Goal: Transaction & Acquisition: Book appointment/travel/reservation

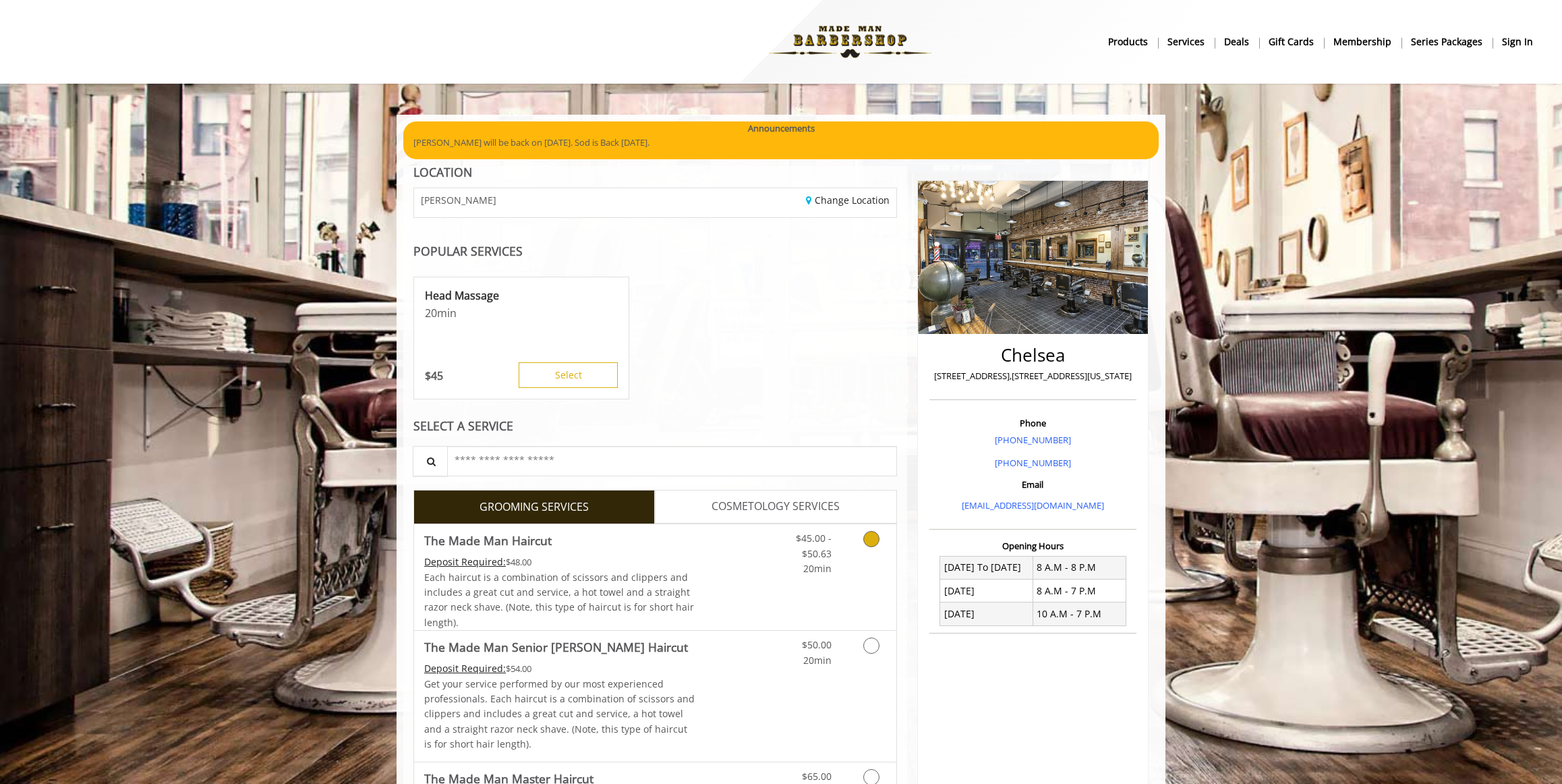
click at [869, 537] on icon "Grooming services" at bounding box center [872, 539] width 16 height 16
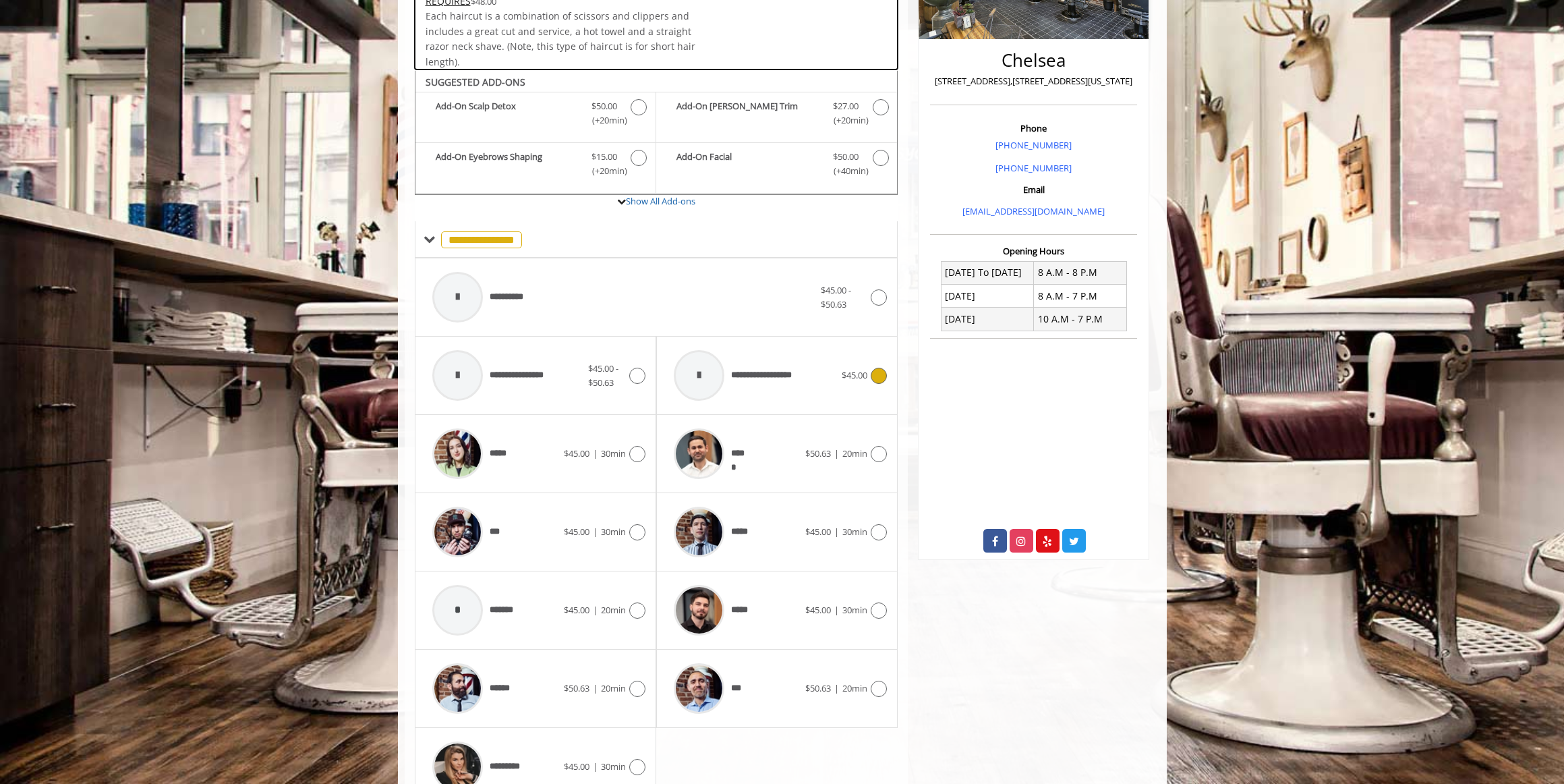
scroll to position [364, 0]
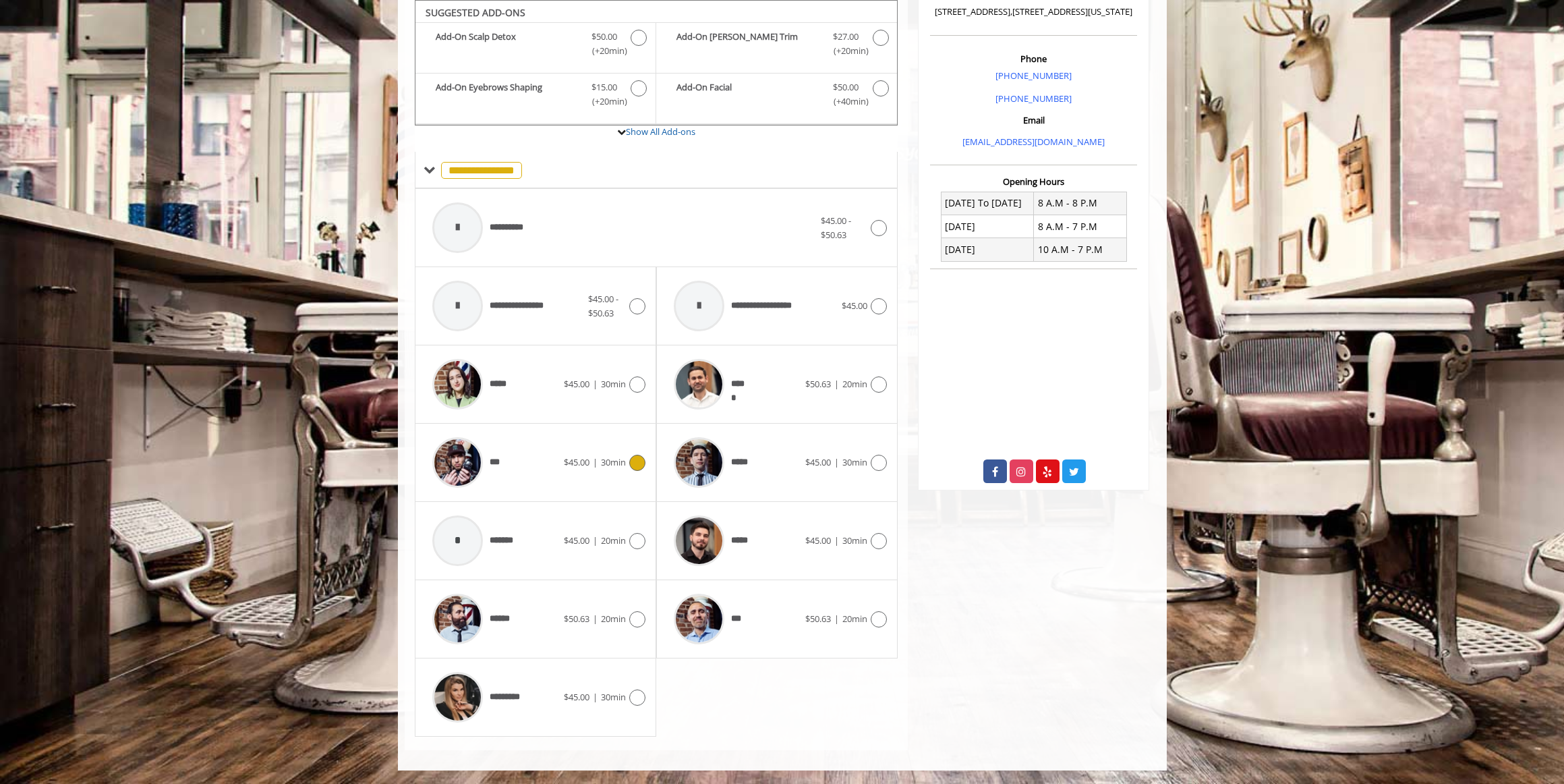
click at [632, 467] on icon at bounding box center [638, 463] width 16 height 16
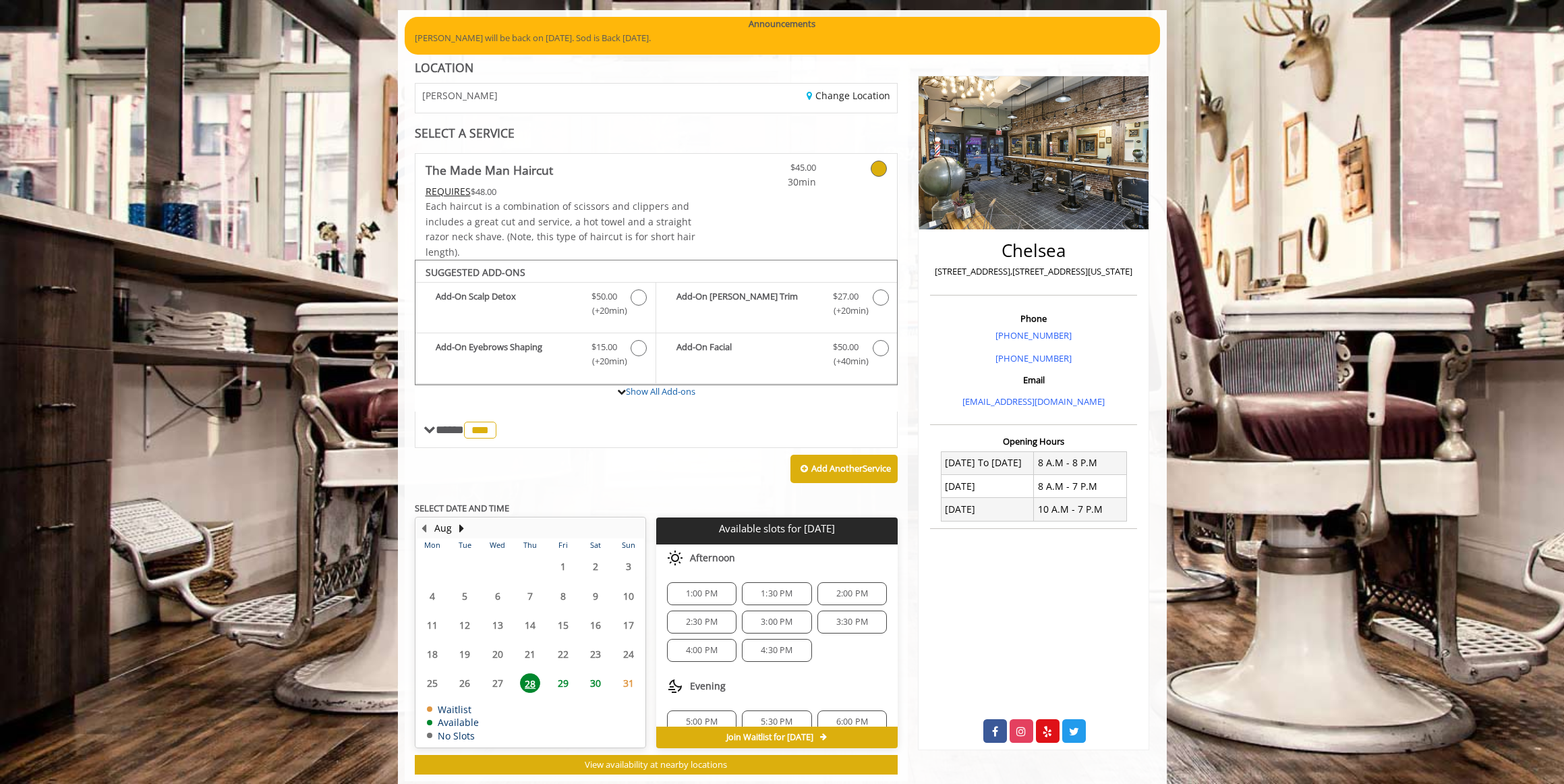
scroll to position [136, 0]
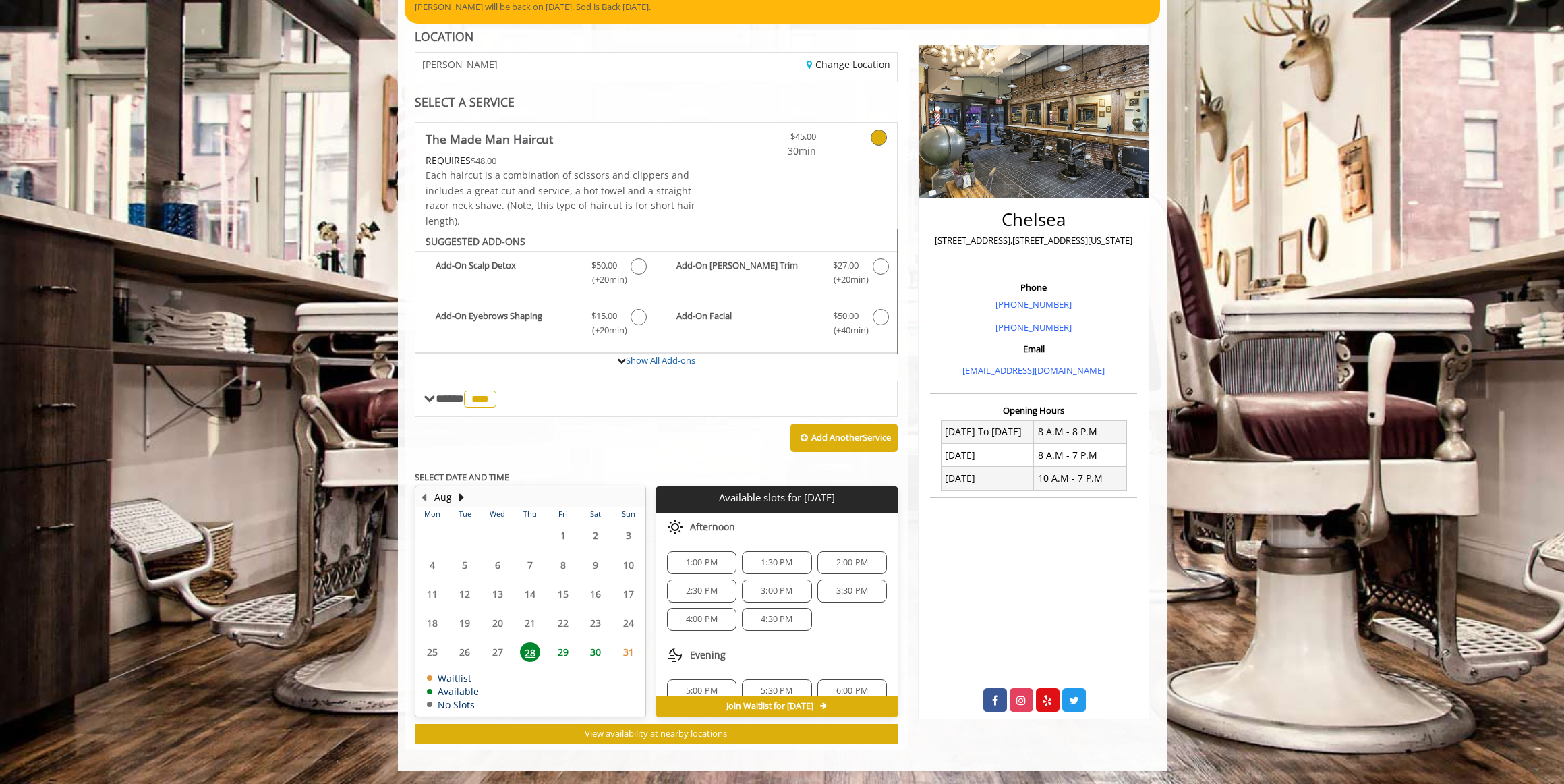
click at [565, 656] on span "29" at bounding box center [562, 652] width 20 height 20
click at [698, 590] on span "9:30 AM" at bounding box center [701, 590] width 32 height 11
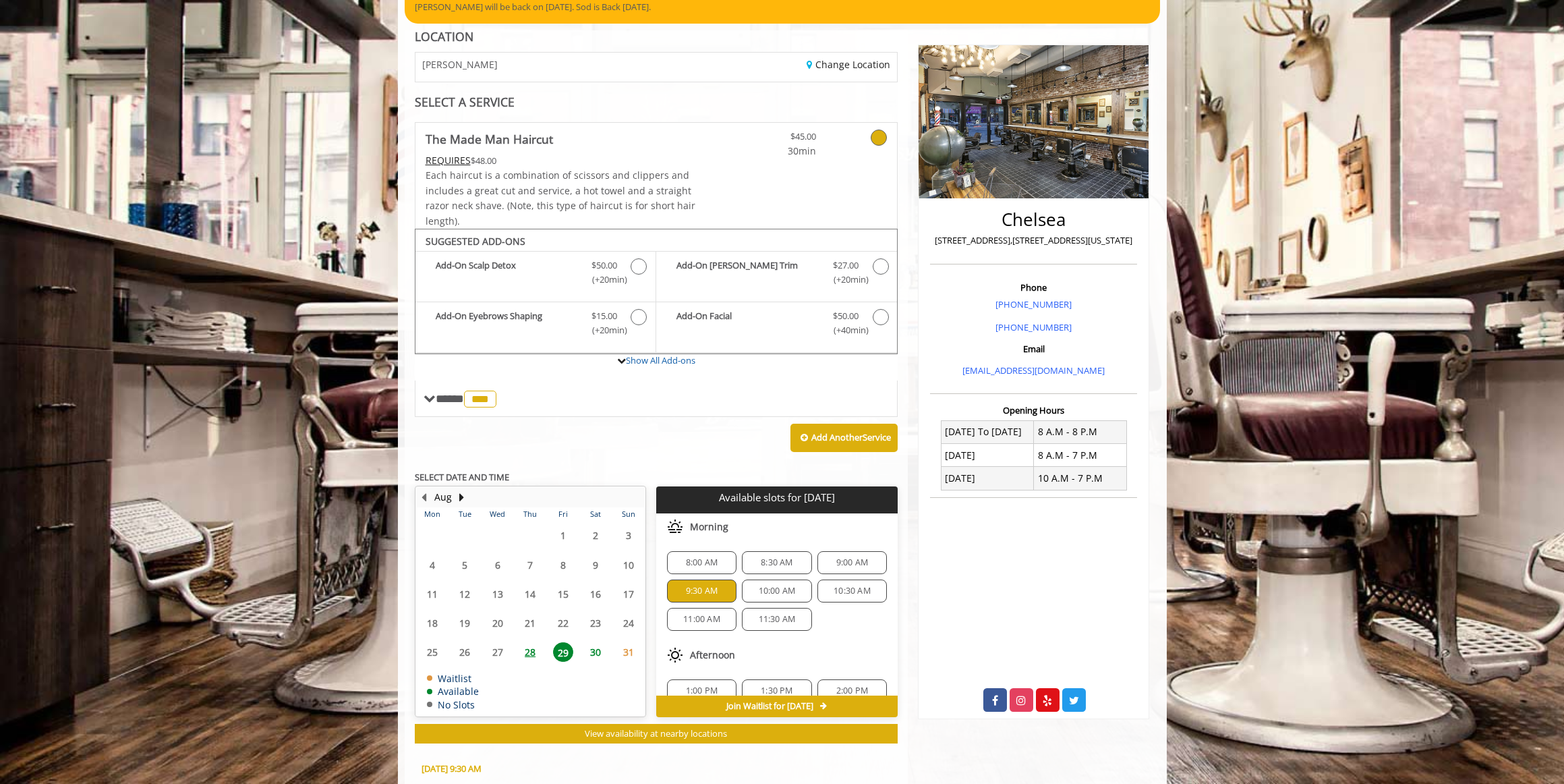
scroll to position [379, 0]
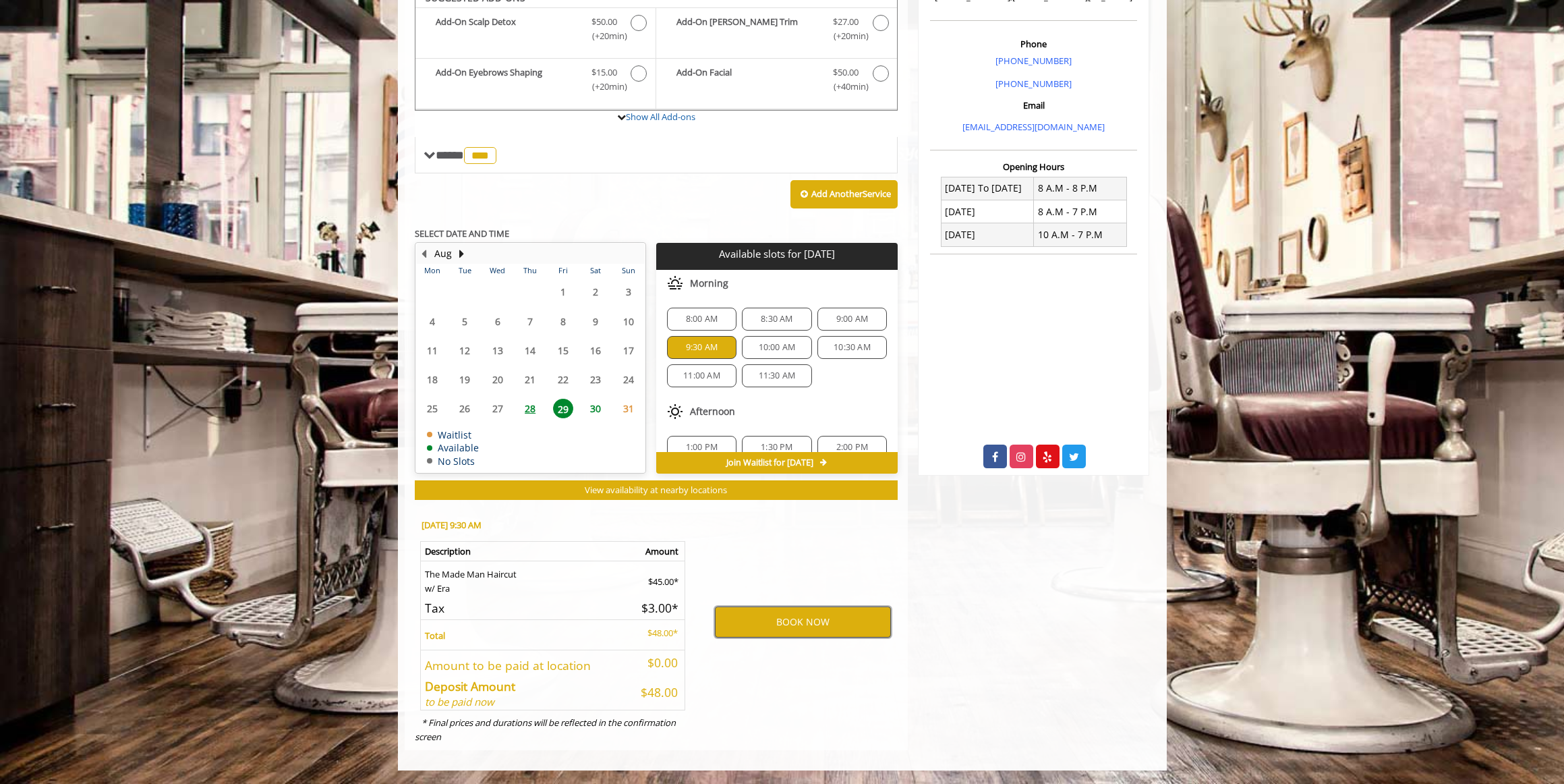
click at [816, 622] on button "BOOK NOW" at bounding box center [802, 622] width 176 height 31
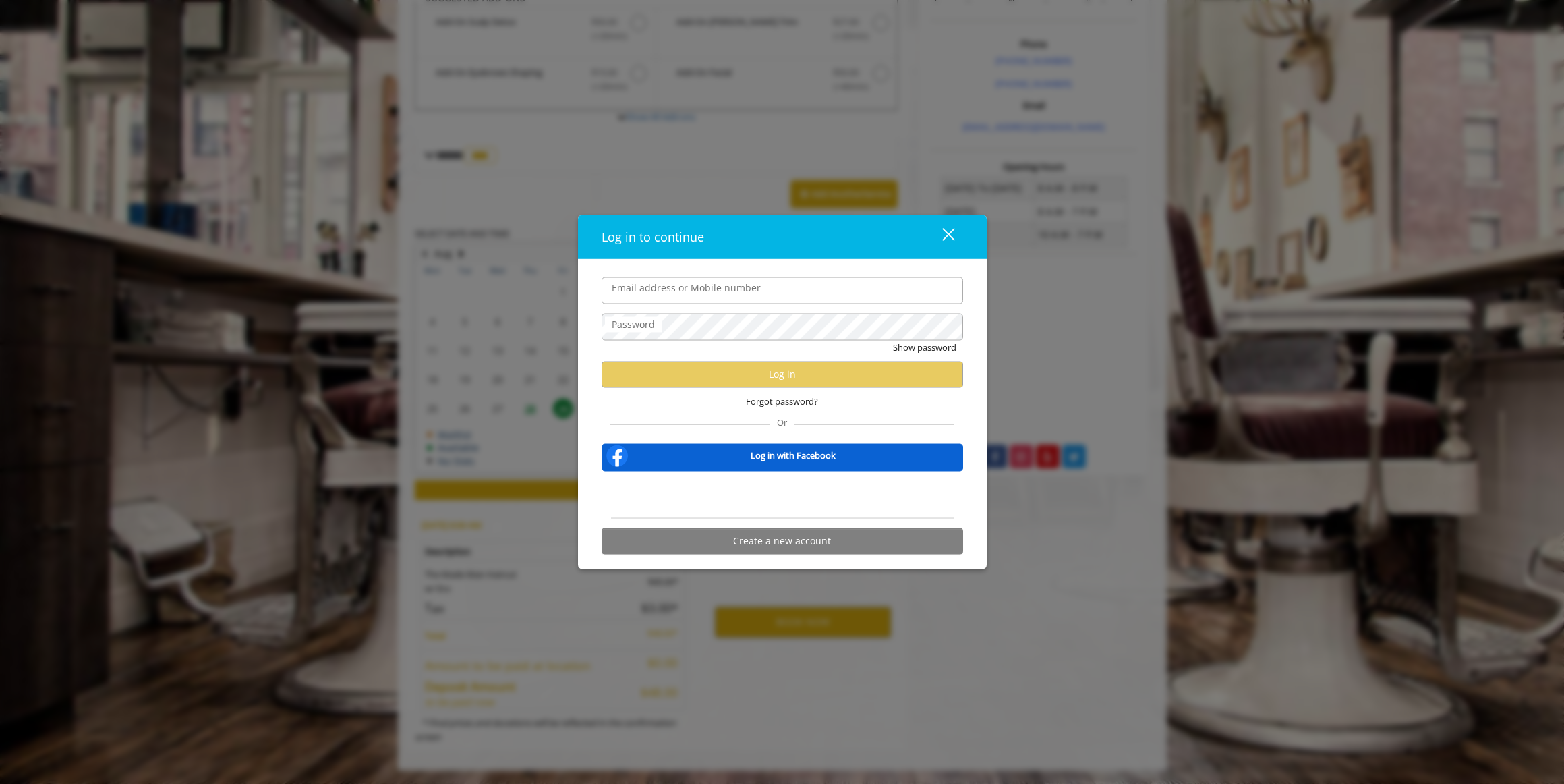
click at [715, 289] on input "Email address or Mobile number" at bounding box center [782, 290] width 361 height 27
type input "**********"
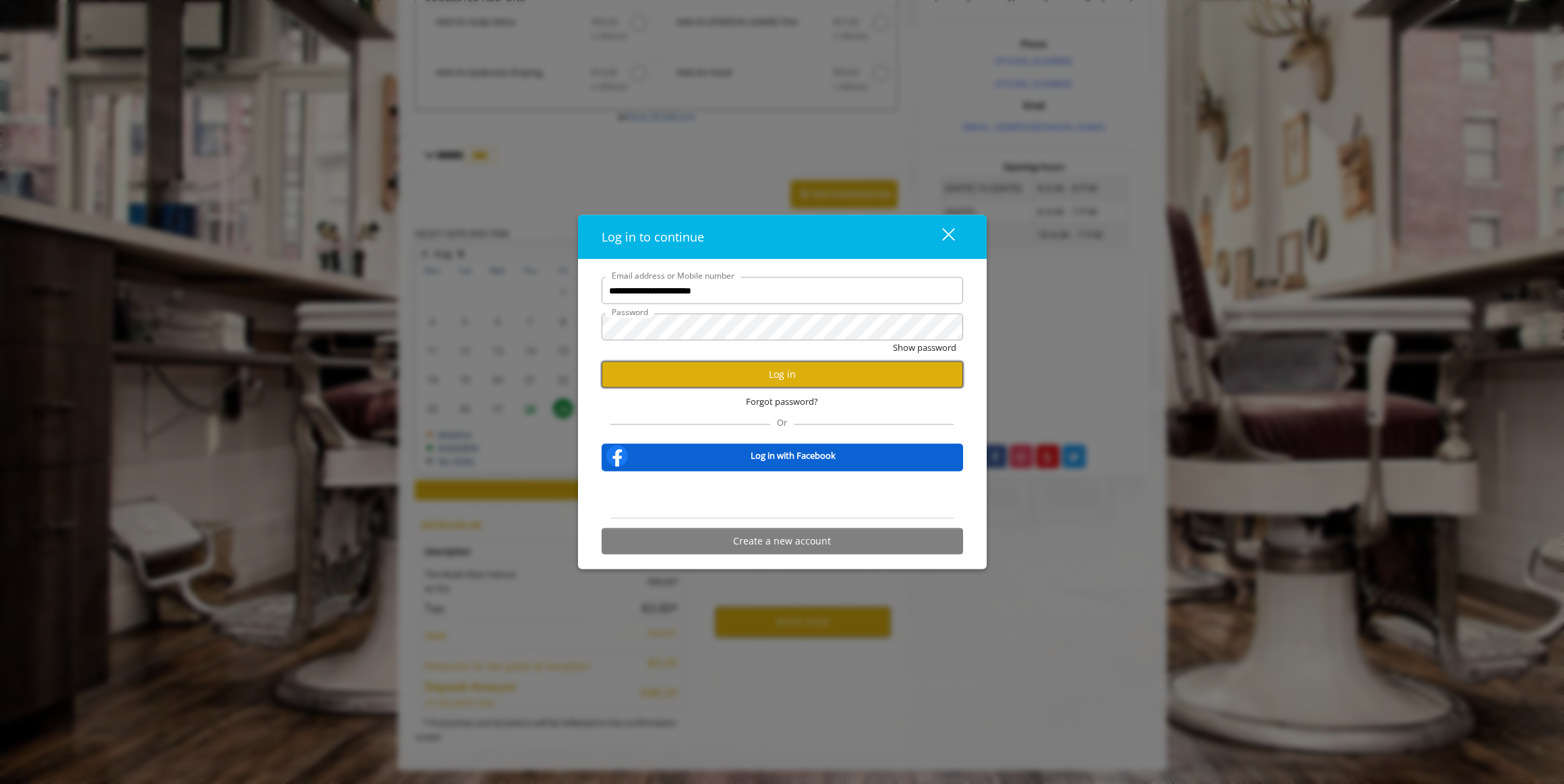
click at [742, 374] on button "Log in" at bounding box center [782, 374] width 361 height 26
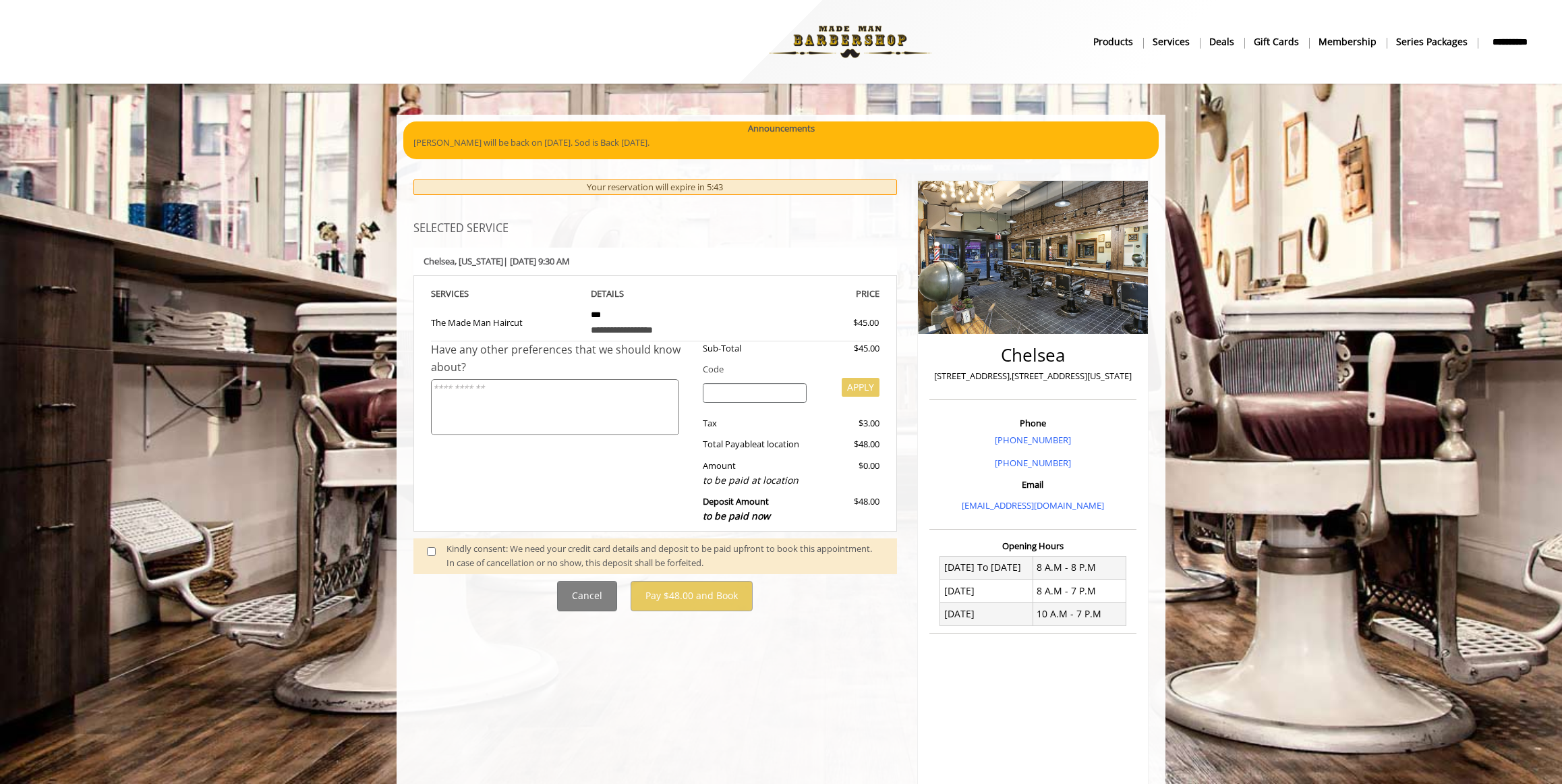
click at [415, 495] on div "**********" at bounding box center [655, 403] width 483 height 256
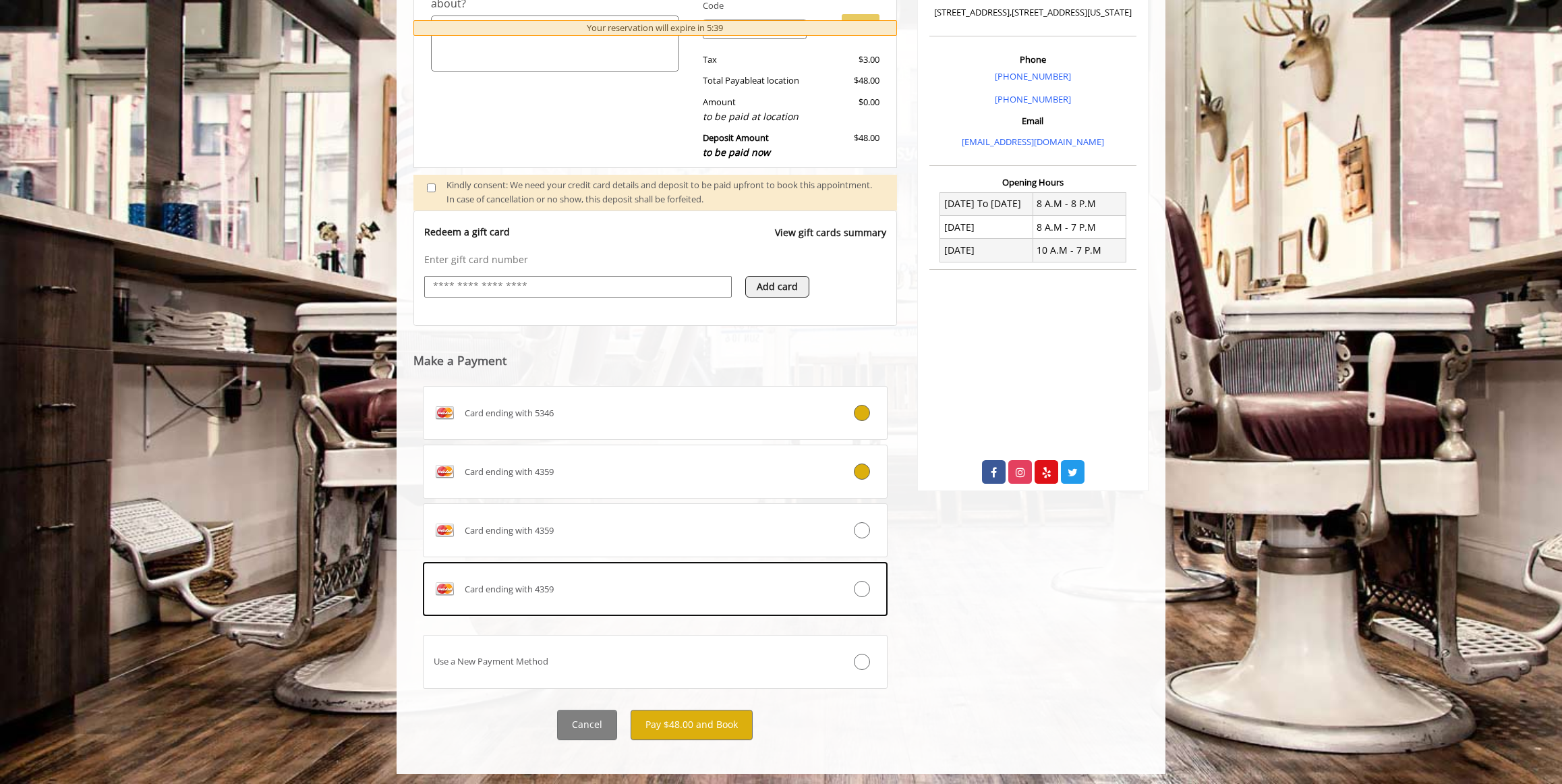
scroll to position [367, 0]
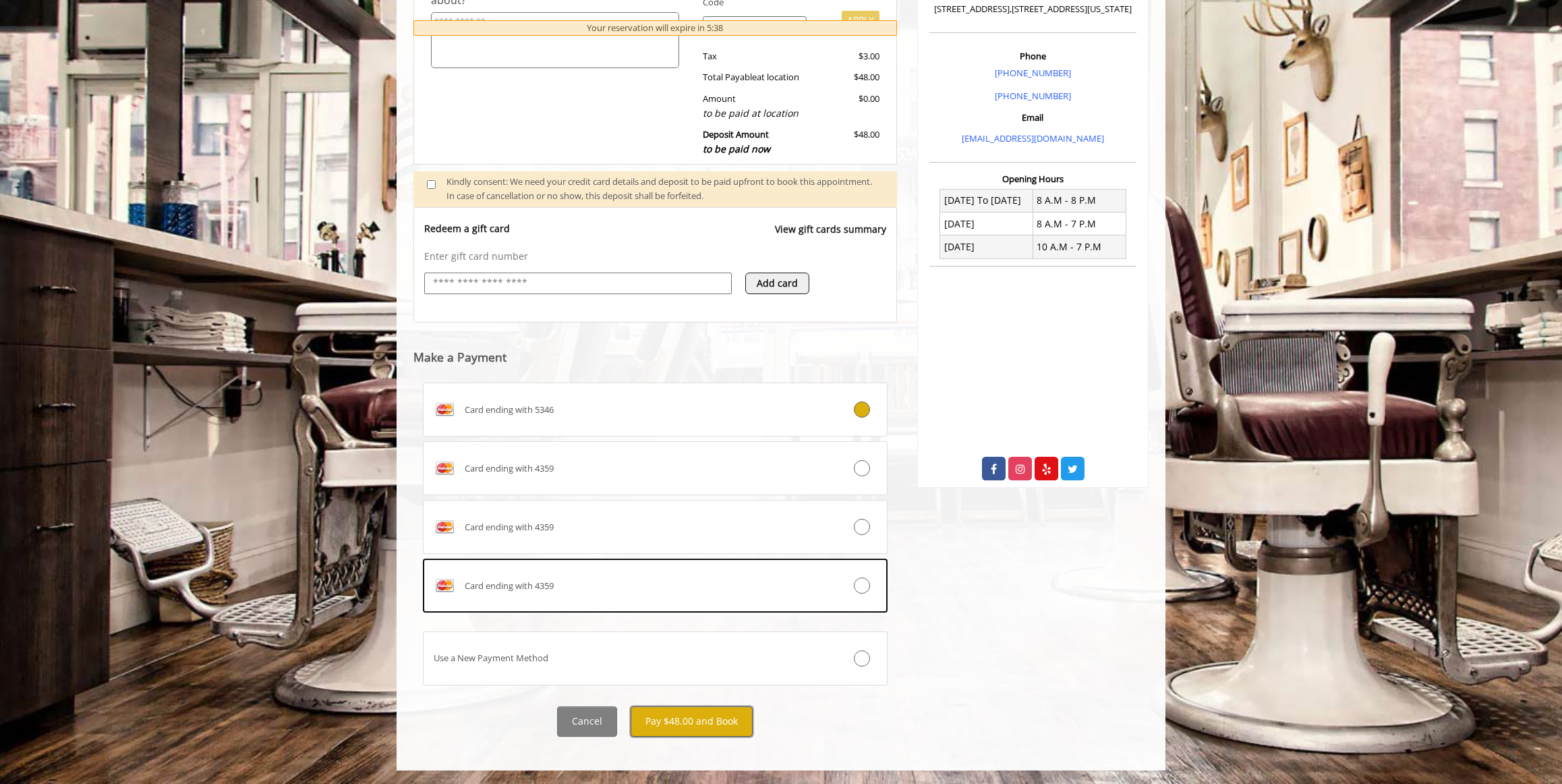
click at [686, 723] on button "Pay $48.00 and Book" at bounding box center [691, 721] width 122 height 30
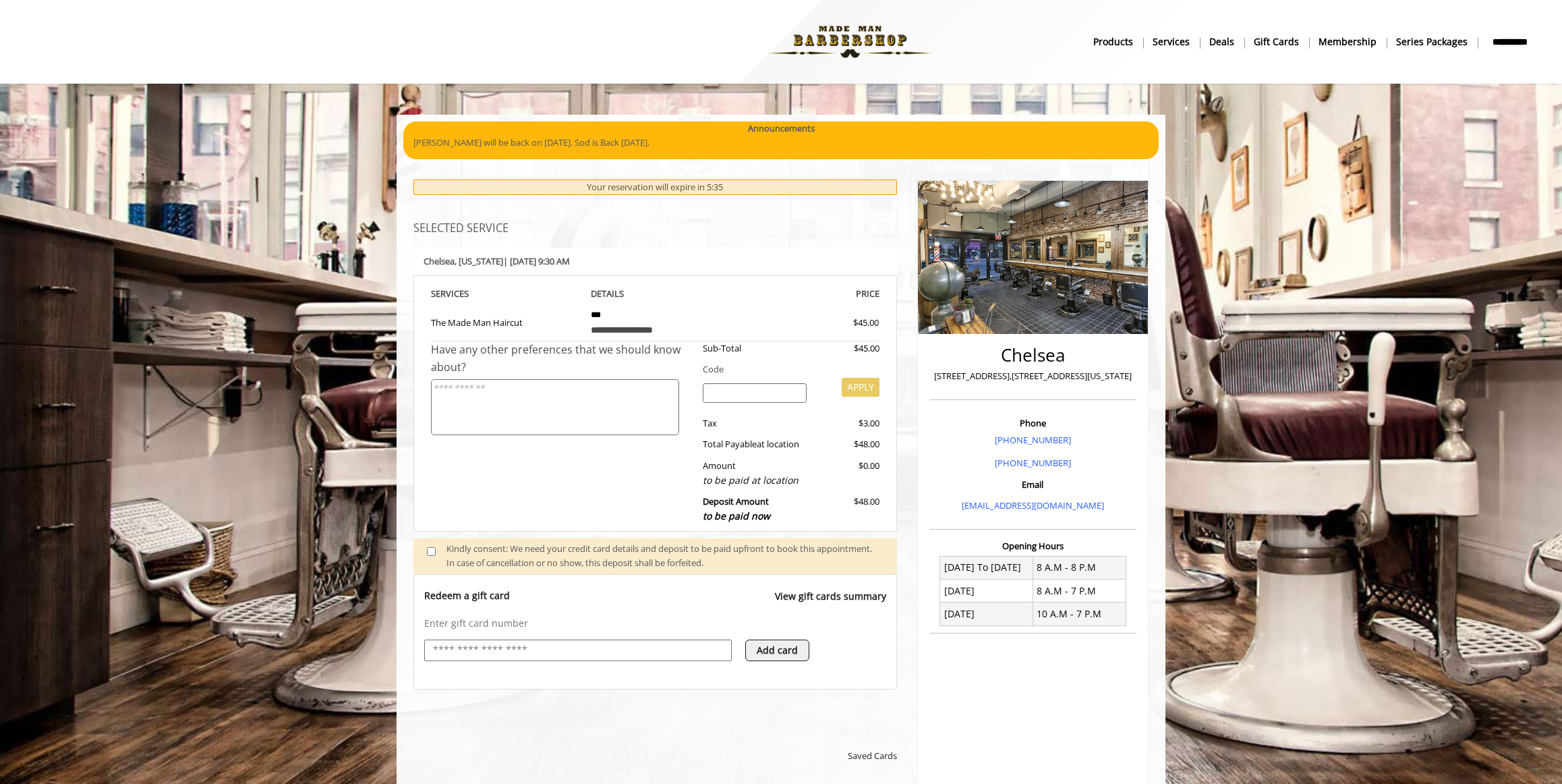
scroll to position [0, 0]
